Goal: Ask a question

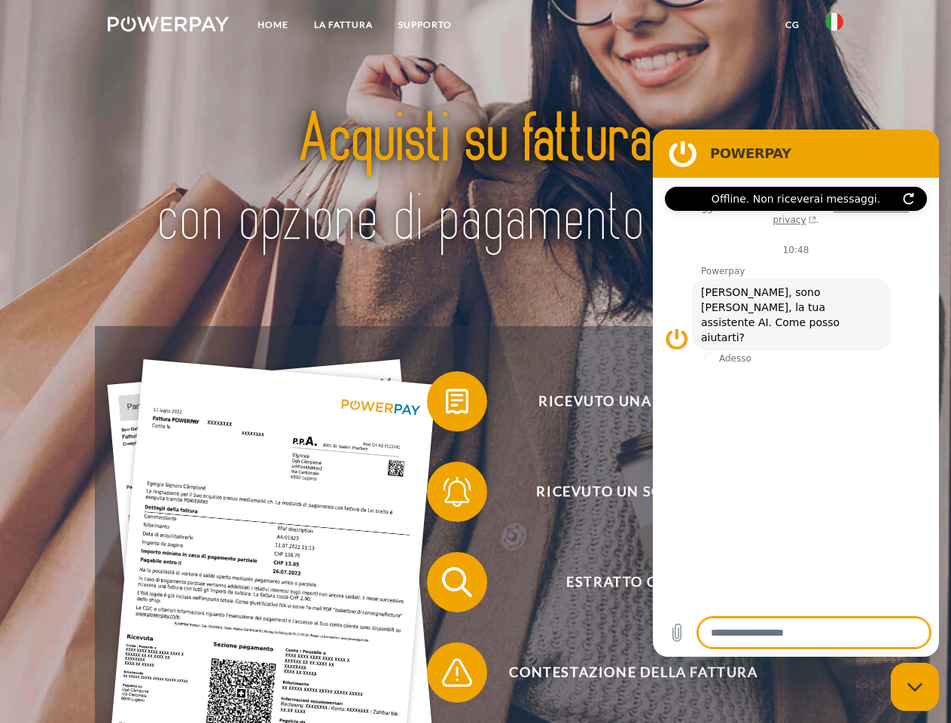
click at [168, 26] on img at bounding box center [168, 24] width 121 height 15
click at [834, 26] on img at bounding box center [834, 22] width 18 height 18
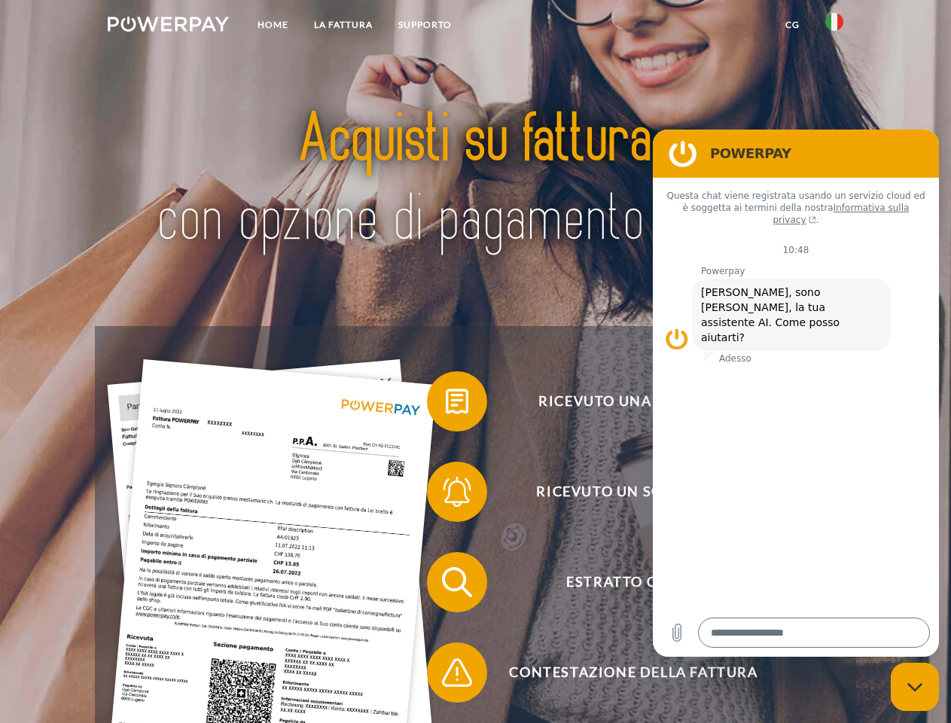
click at [792, 25] on link "CG" at bounding box center [792, 24] width 40 height 27
click at [446, 404] on span at bounding box center [434, 401] width 75 height 75
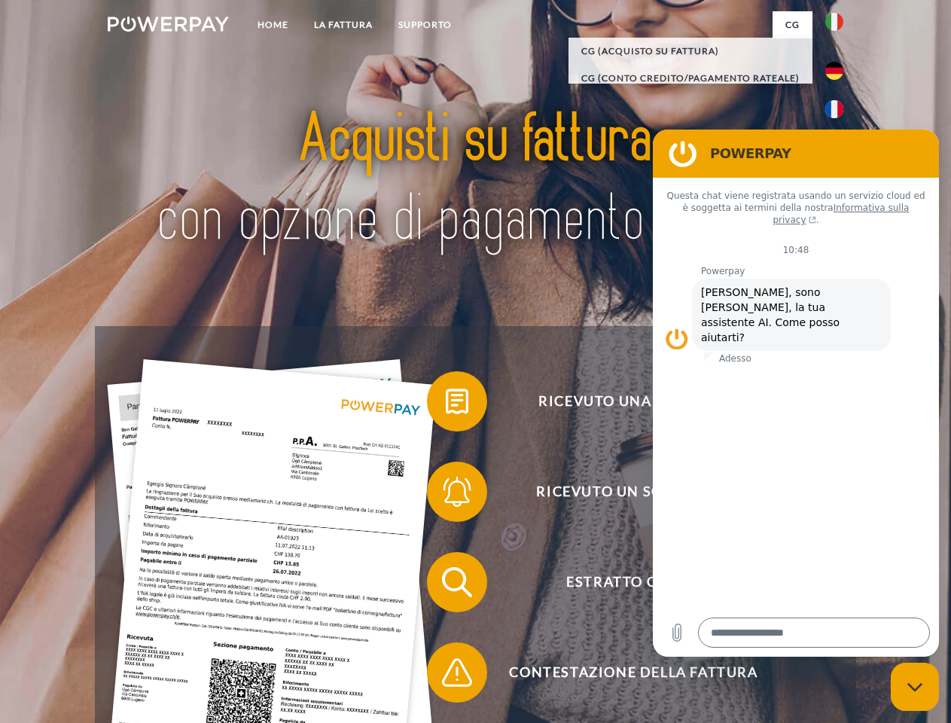
click at [446, 495] on span at bounding box center [434, 491] width 75 height 75
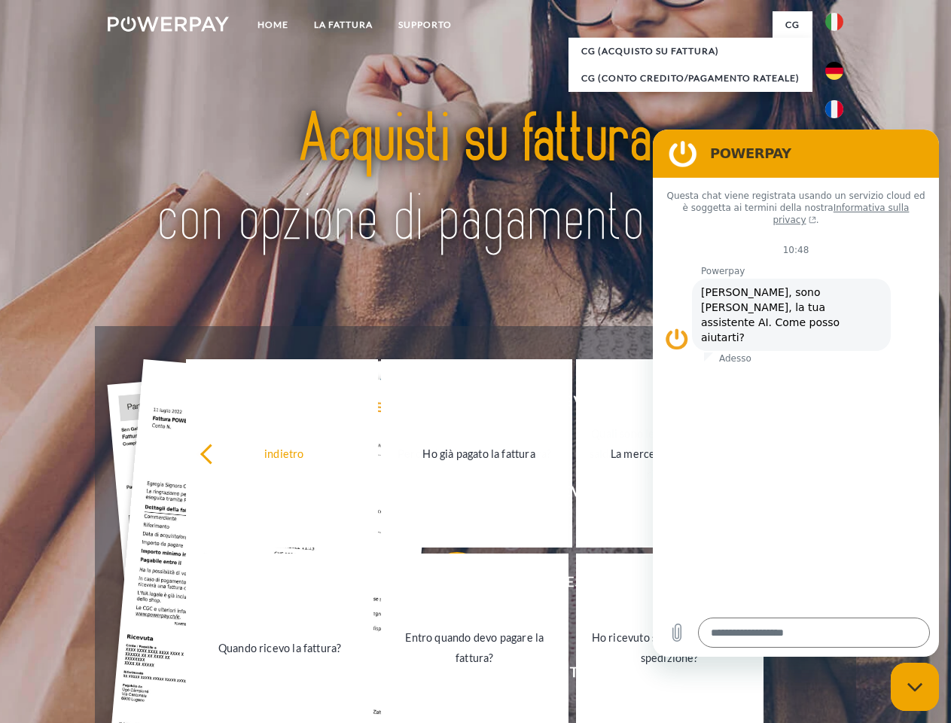
click at [446, 585] on link "Entro quando devo pagare la fattura?" at bounding box center [474, 647] width 187 height 188
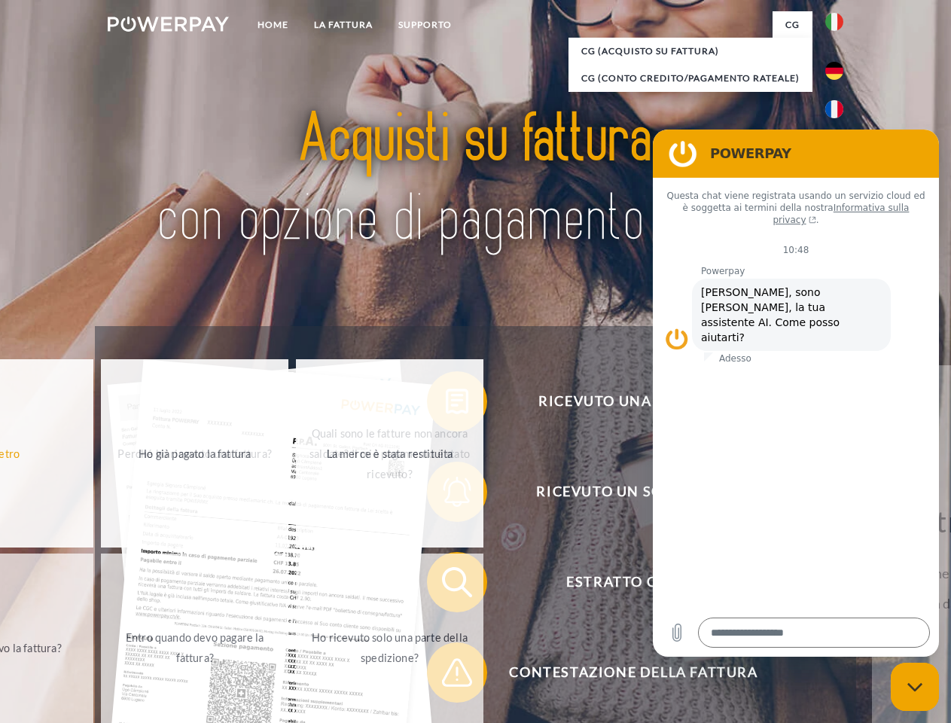
click at [446, 675] on span at bounding box center [434, 672] width 75 height 75
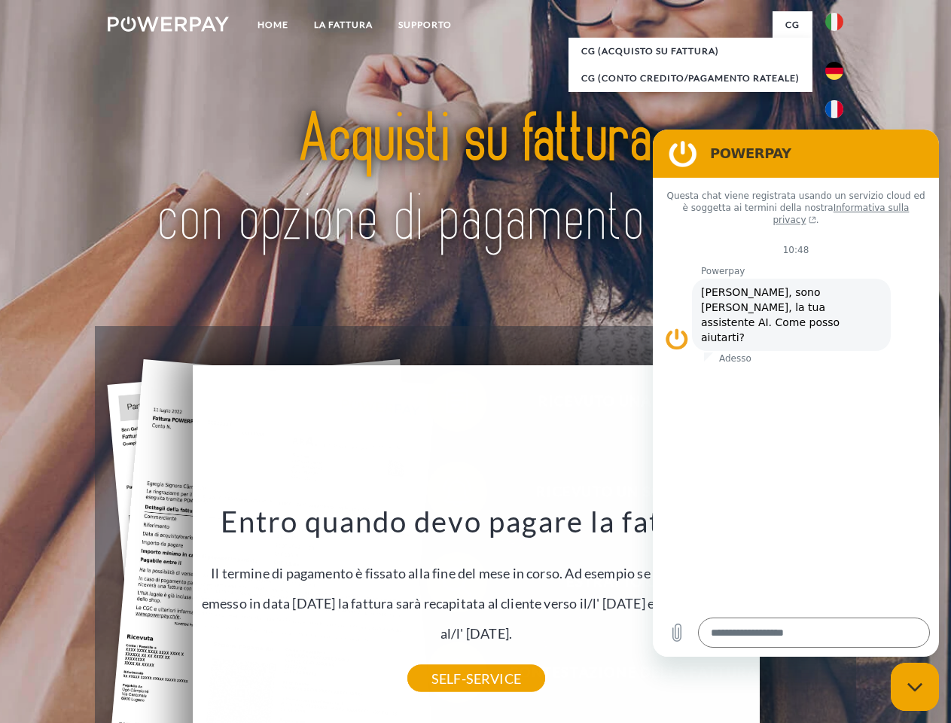
click at [915, 687] on icon "Chiudi la finestra di messaggistica" at bounding box center [915, 687] width 16 height 10
type textarea "*"
